Goal: Information Seeking & Learning: Learn about a topic

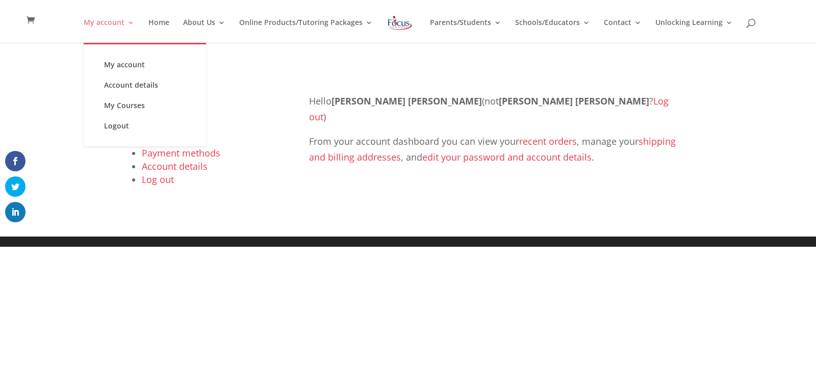
click at [95, 21] on link "My account" at bounding box center [109, 31] width 51 height 24
click at [143, 104] on link "My Courses" at bounding box center [145, 105] width 102 height 20
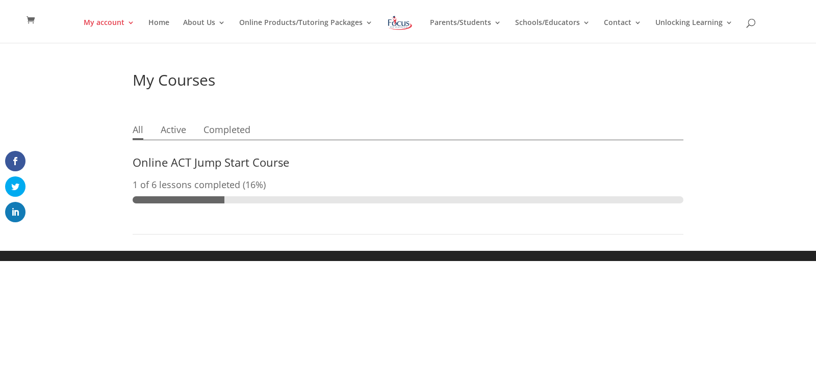
click at [172, 162] on link "Online ACT Jump Start Course" at bounding box center [211, 162] width 157 height 15
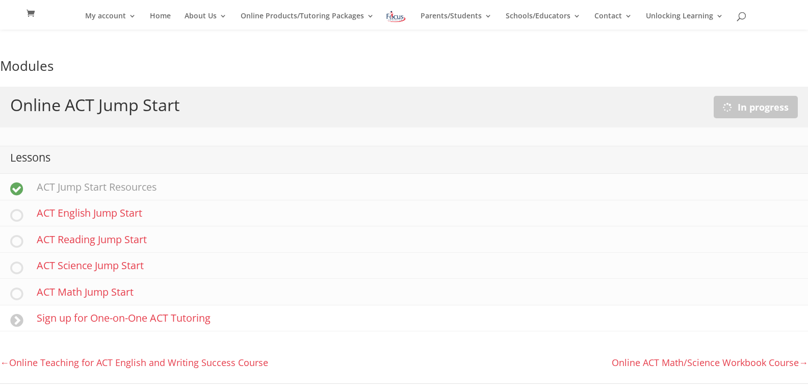
scroll to position [122, 0]
click at [105, 239] on link "ACT Reading Jump Start" at bounding box center [404, 238] width 808 height 26
